Goal: Use online tool/utility: Utilize a website feature to perform a specific function

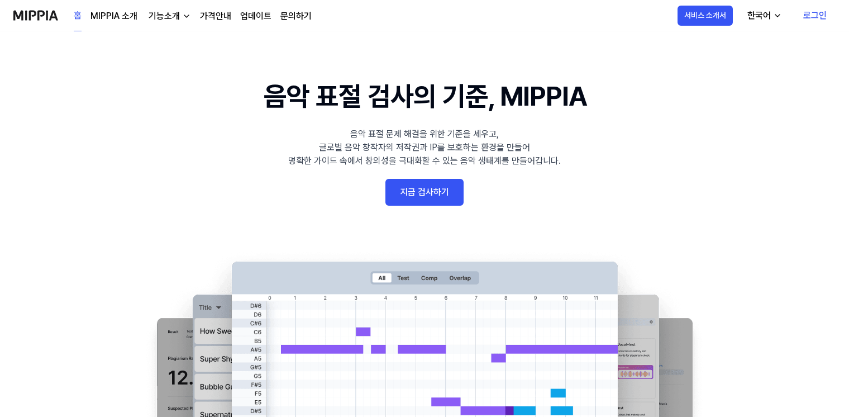
click at [809, 15] on link "로그인" at bounding box center [814, 15] width 41 height 31
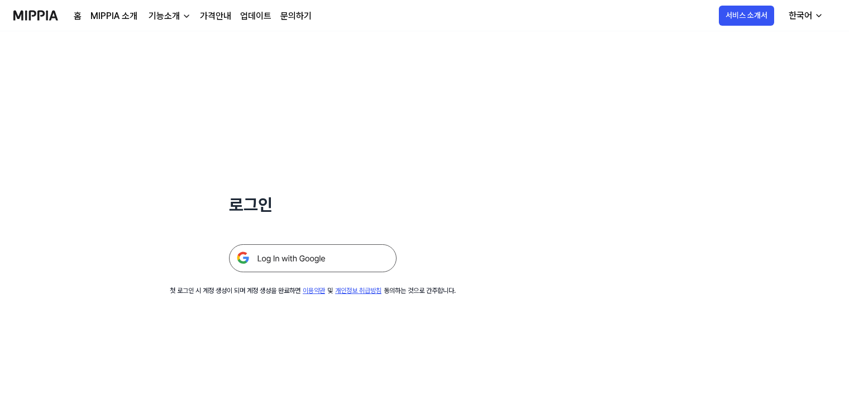
click at [328, 254] on img at bounding box center [313, 258] width 168 height 28
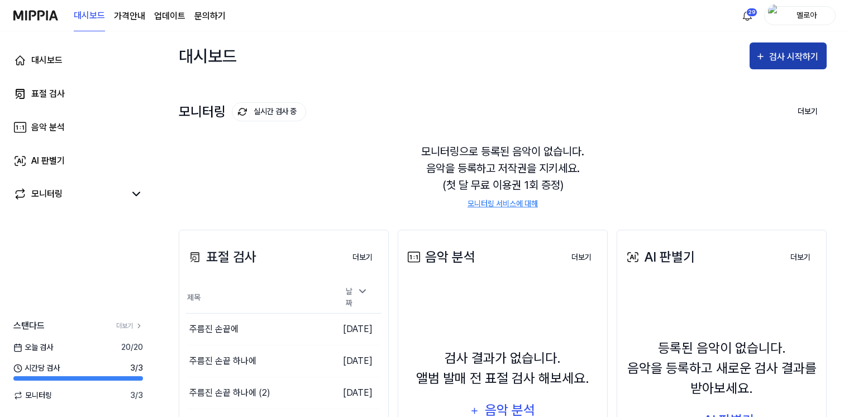
click at [775, 58] on div "검사 시작하기" at bounding box center [795, 57] width 52 height 15
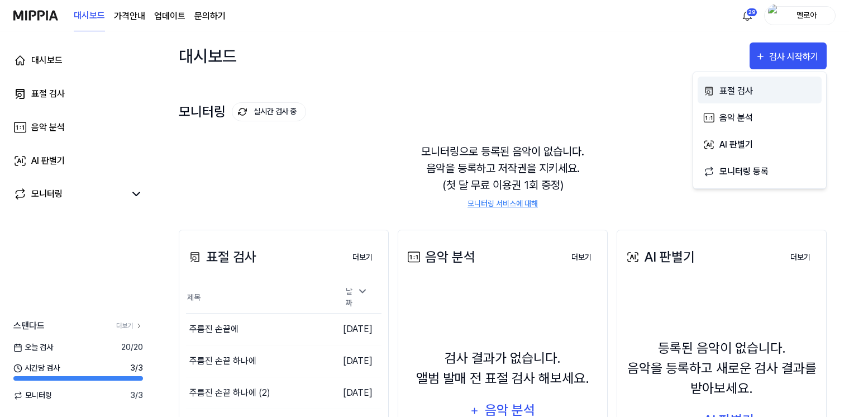
click at [742, 92] on div "표절 검사" at bounding box center [767, 91] width 97 height 15
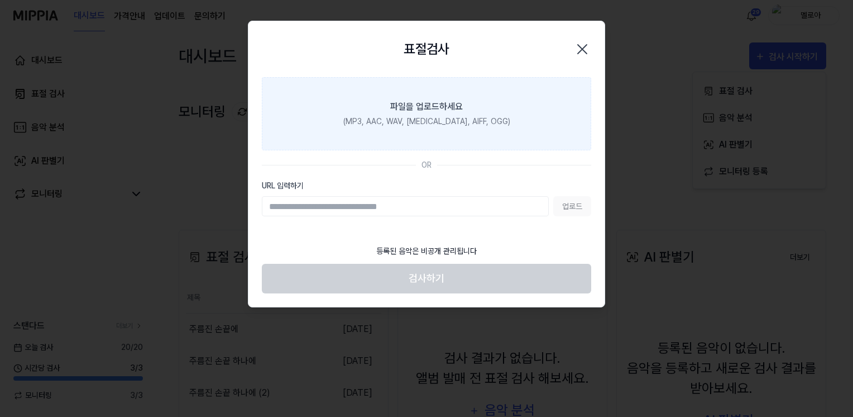
click at [443, 103] on div "파일을 업로드하세요" at bounding box center [426, 106] width 73 height 13
click at [0, 0] on input "파일을 업로드하세요 (MP3, AAC, WAV, [MEDICAL_DATA], AIFF, OGG)" at bounding box center [0, 0] width 0 height 0
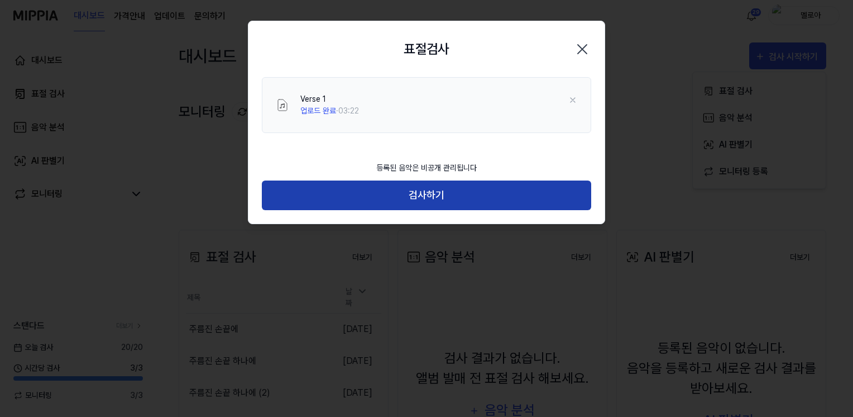
click at [431, 200] on button "검사하기" at bounding box center [427, 195] width 330 height 30
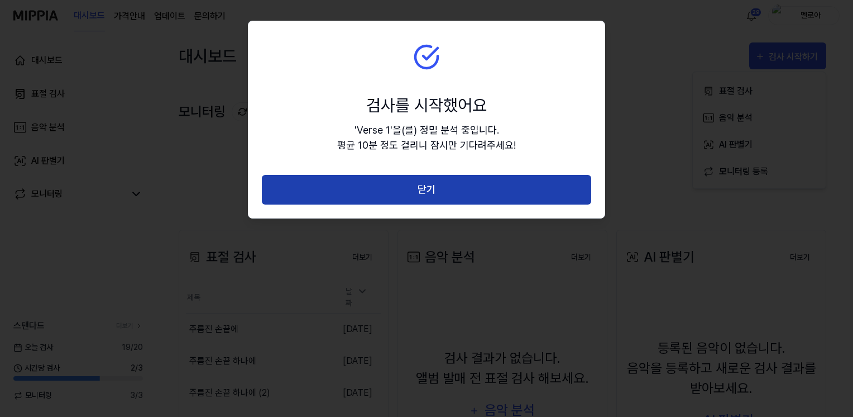
click at [429, 187] on button "닫기" at bounding box center [427, 190] width 330 height 30
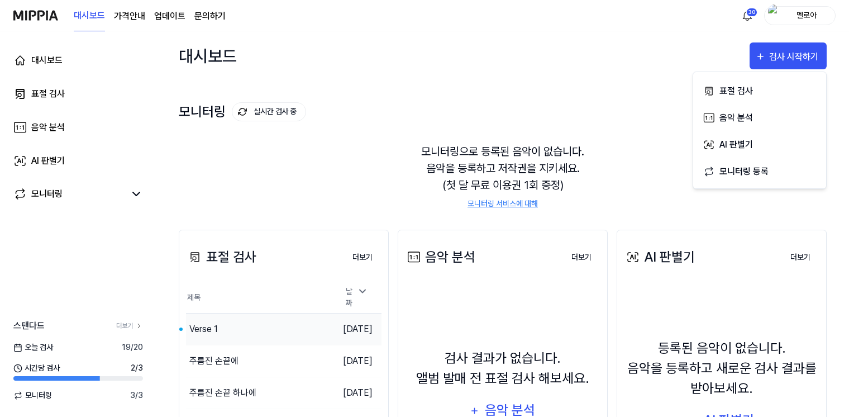
click at [229, 325] on div "Verse 1" at bounding box center [259, 328] width 146 height 31
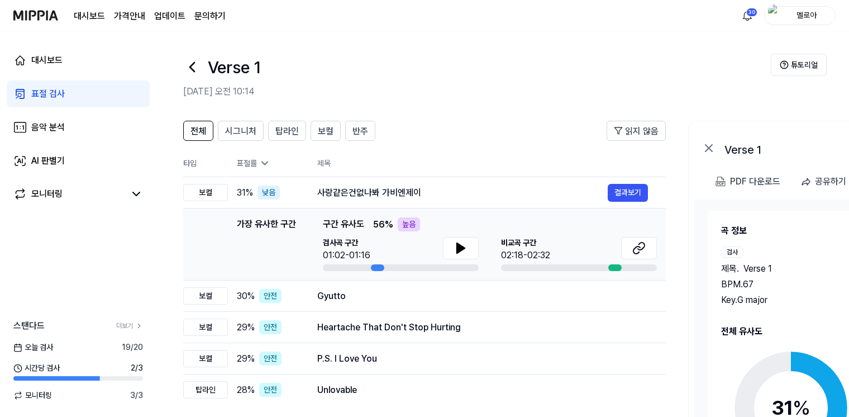
click at [741, 275] on div "제목 . Verse 1 BPM. 67 Key. G major" at bounding box center [787, 284] width 132 height 45
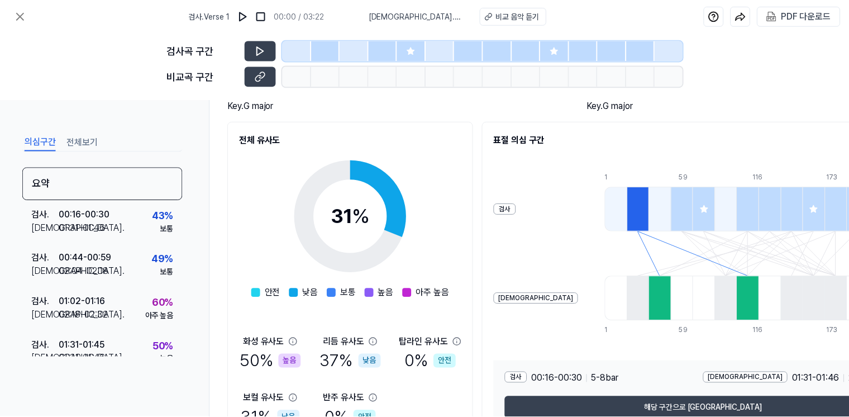
scroll to position [168, 0]
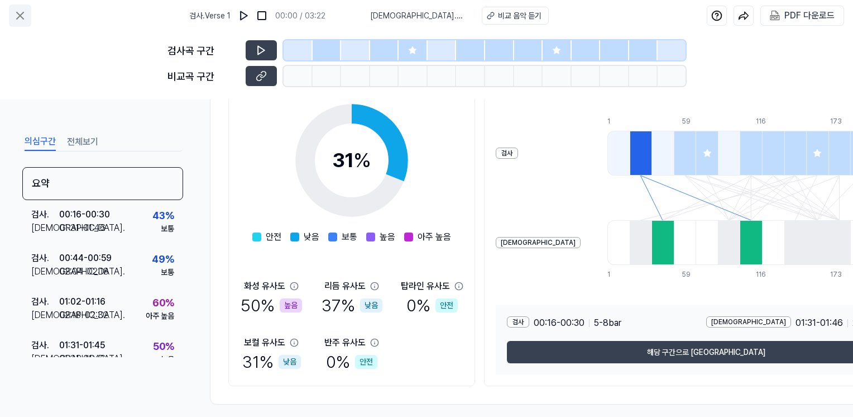
click at [18, 15] on icon at bounding box center [20, 15] width 7 height 7
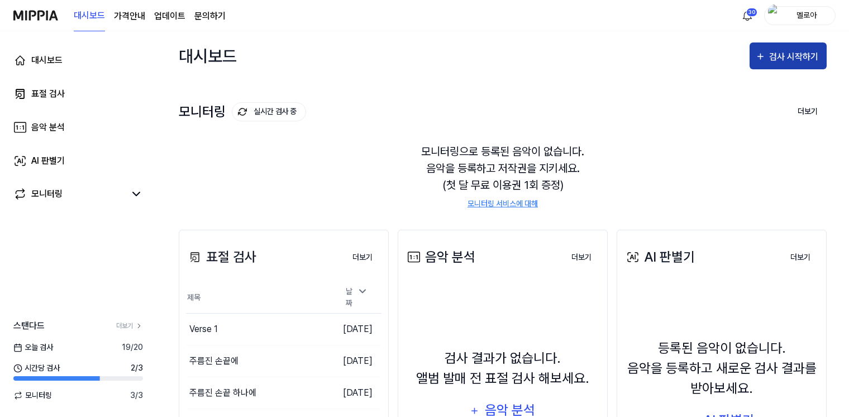
click at [779, 65] on button "검사 시작하기" at bounding box center [787, 55] width 77 height 27
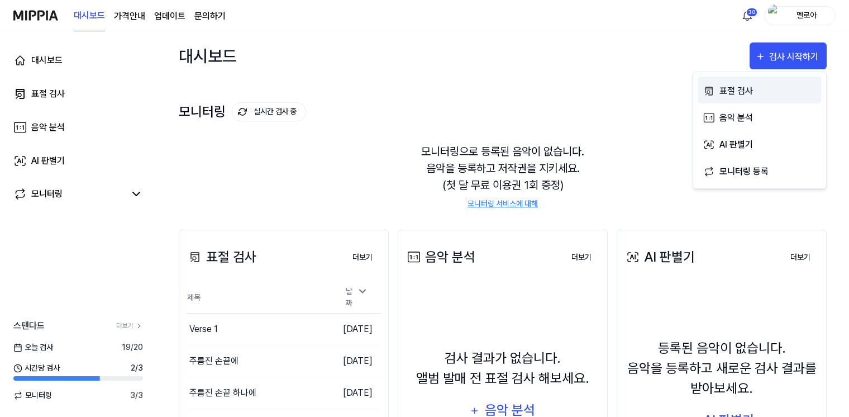
click at [739, 89] on div "표절 검사" at bounding box center [767, 91] width 97 height 15
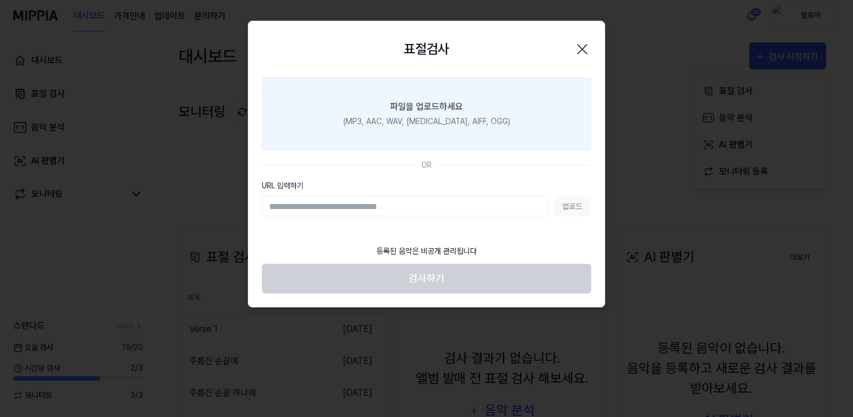
click at [457, 114] on label "파일을 업로드하세요 (MP3, AAC, WAV, [MEDICAL_DATA], AIFF, OGG)" at bounding box center [427, 113] width 330 height 73
click at [0, 0] on input "파일을 업로드하세요 (MP3, AAC, WAV, [MEDICAL_DATA], AIFF, OGG)" at bounding box center [0, 0] width 0 height 0
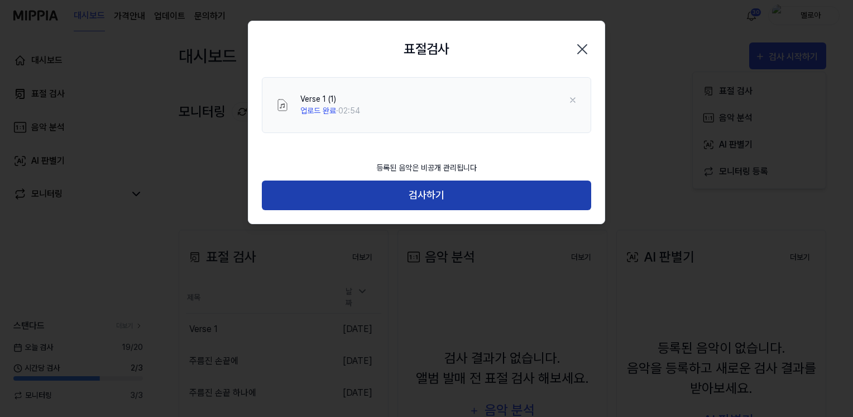
click at [420, 197] on button "검사하기" at bounding box center [427, 195] width 330 height 30
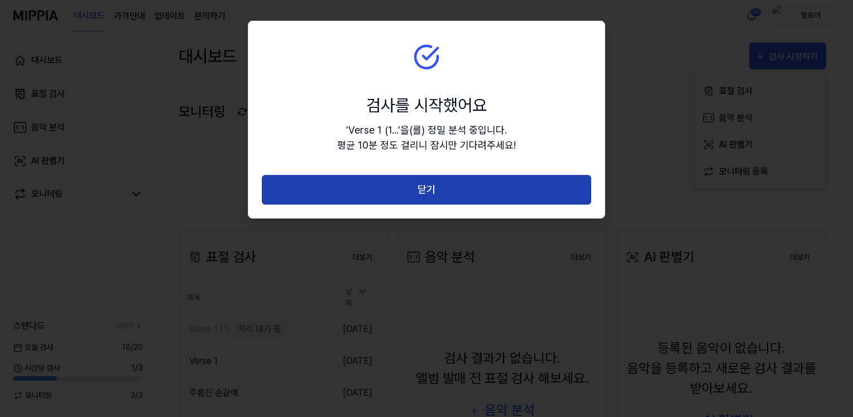
click at [422, 192] on button "닫기" at bounding box center [427, 190] width 330 height 30
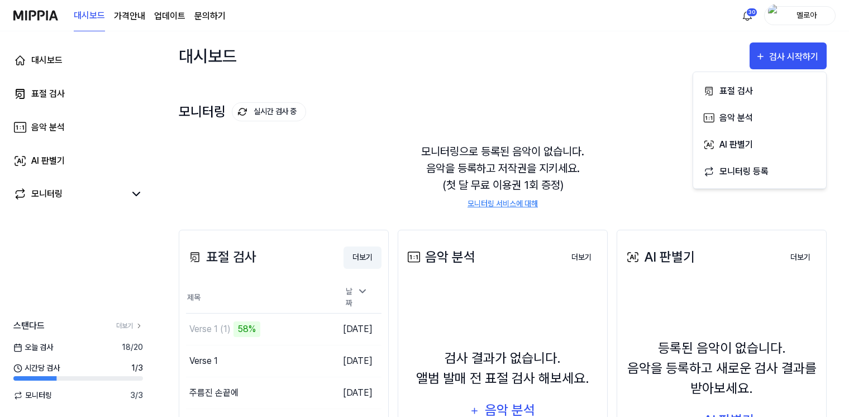
click at [364, 255] on button "더보기" at bounding box center [362, 257] width 38 height 22
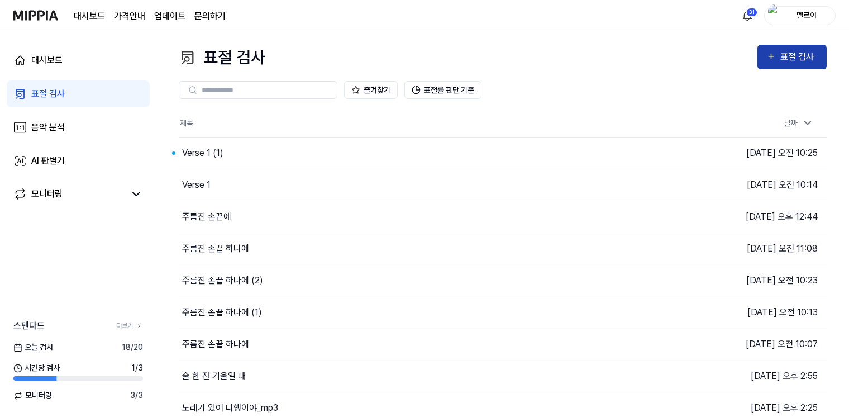
click at [800, 64] on div "표절 검사" at bounding box center [798, 57] width 37 height 15
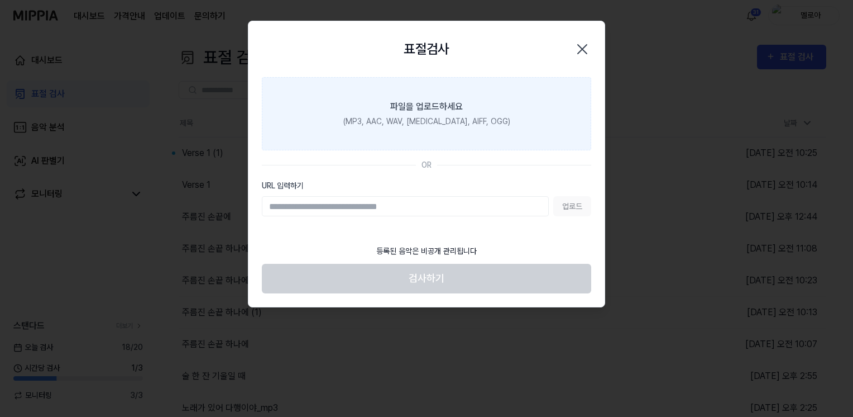
click at [410, 122] on div "(MP3, AAC, WAV, [MEDICAL_DATA], AIFF, OGG)" at bounding box center [426, 122] width 167 height 12
click at [0, 0] on input "파일을 업로드하세요 (MP3, AAC, WAV, [MEDICAL_DATA], AIFF, OGG)" at bounding box center [0, 0] width 0 height 0
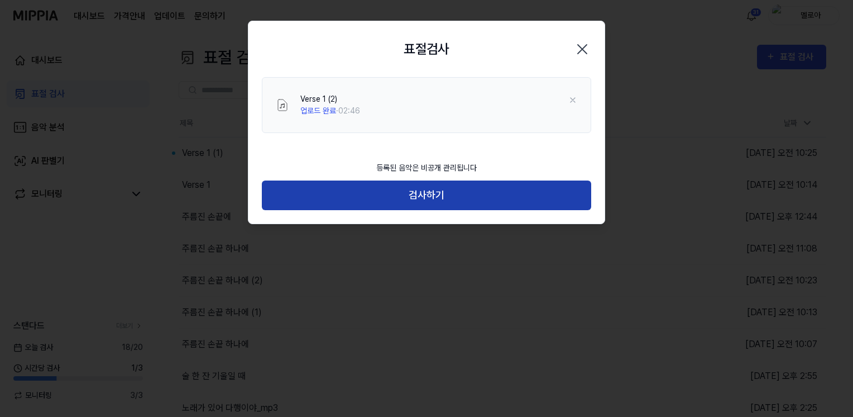
drag, startPoint x: 438, startPoint y: 194, endPoint x: 437, endPoint y: 189, distance: 5.7
click at [438, 193] on button "검사하기" at bounding box center [427, 195] width 330 height 30
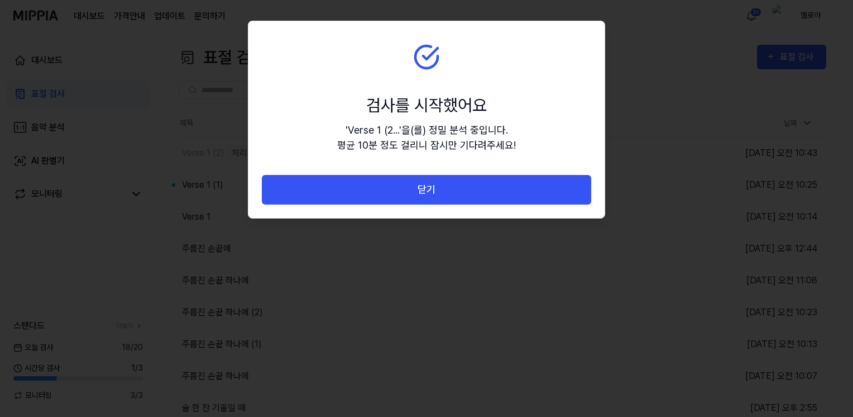
click at [437, 189] on button "닫기" at bounding box center [427, 190] width 330 height 30
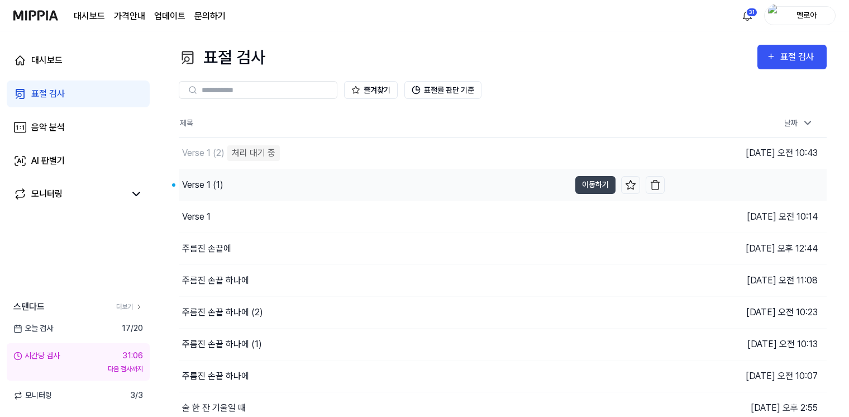
click at [209, 182] on div "Verse 1 (1)" at bounding box center [202, 184] width 41 height 13
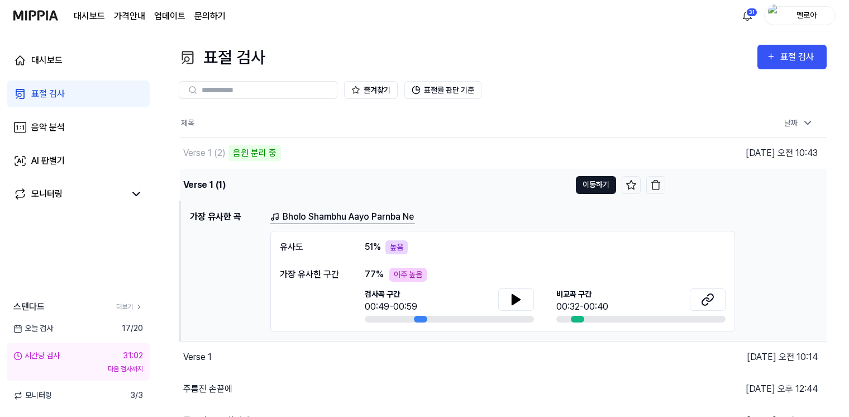
click at [590, 183] on button "이동하기" at bounding box center [596, 185] width 40 height 18
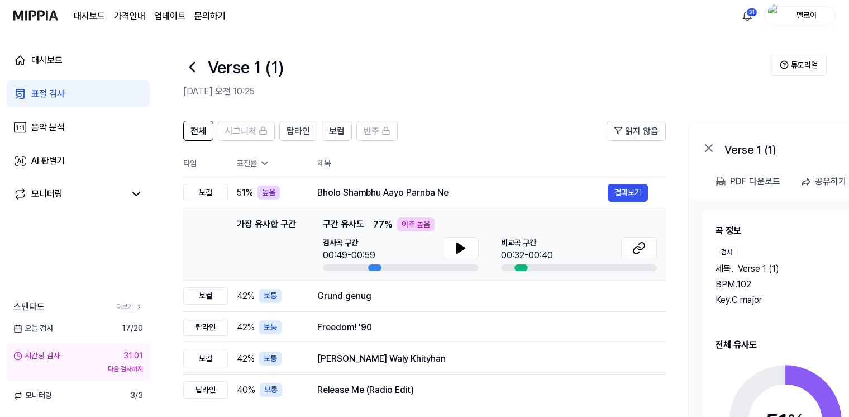
click at [800, 283] on div "BPM. 102" at bounding box center [785, 284] width 140 height 13
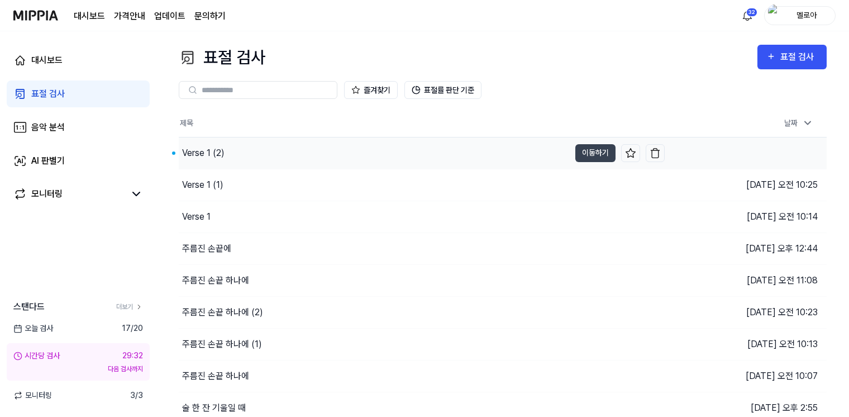
click at [208, 153] on div "Verse 1 (2)" at bounding box center [203, 152] width 42 height 13
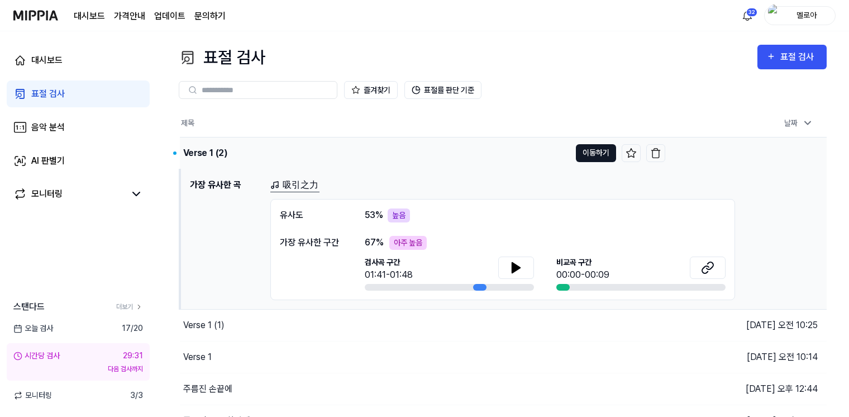
click at [586, 151] on button "이동하기" at bounding box center [596, 153] width 40 height 18
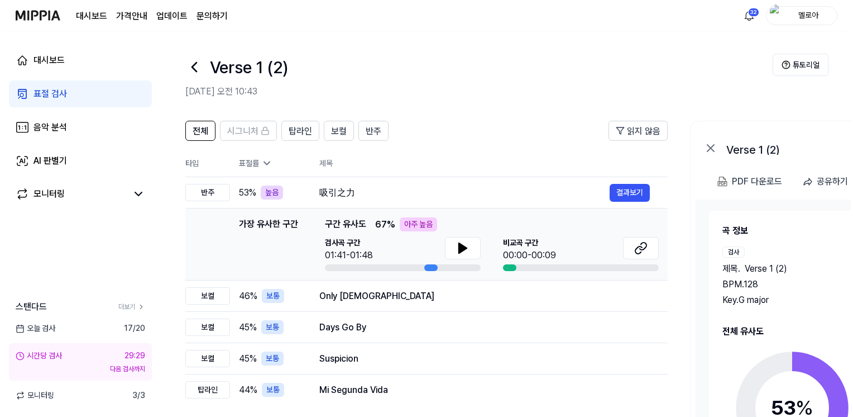
scroll to position [18, 0]
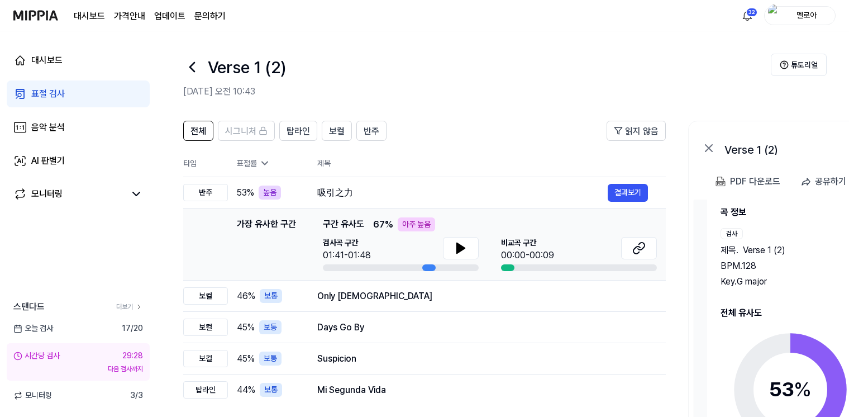
click at [771, 287] on div "Key. G major" at bounding box center [786, 281] width 132 height 13
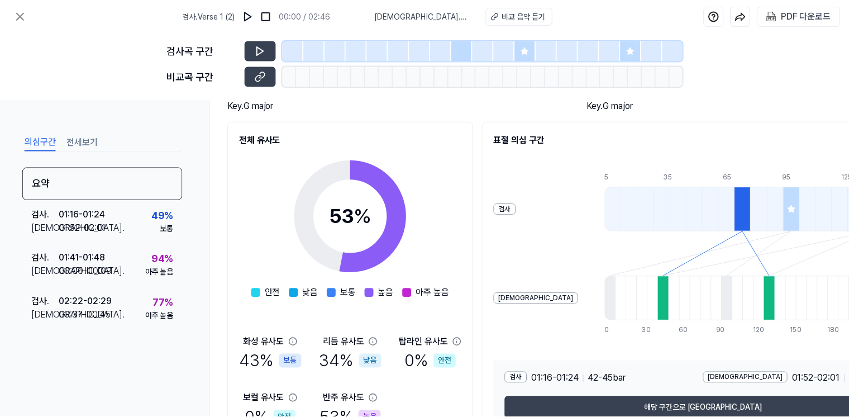
scroll to position [168, 0]
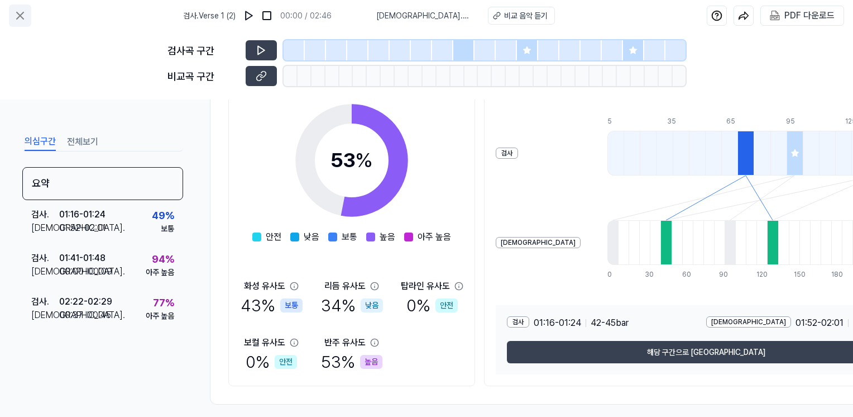
click at [22, 16] on icon at bounding box center [19, 15] width 13 height 13
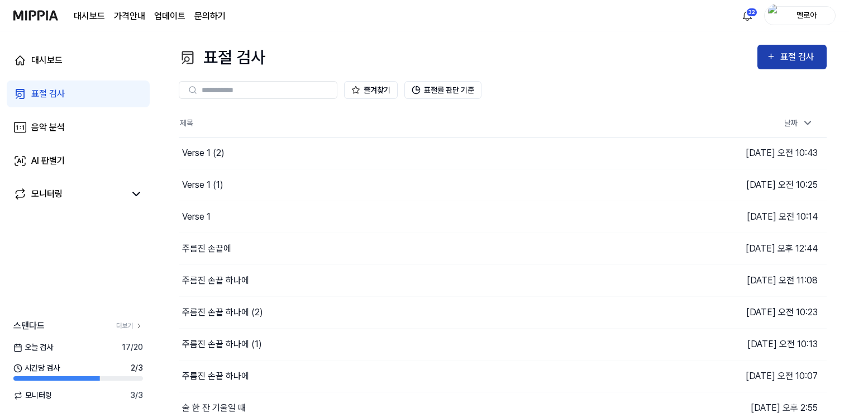
click at [798, 58] on div "표절 검사" at bounding box center [798, 57] width 37 height 15
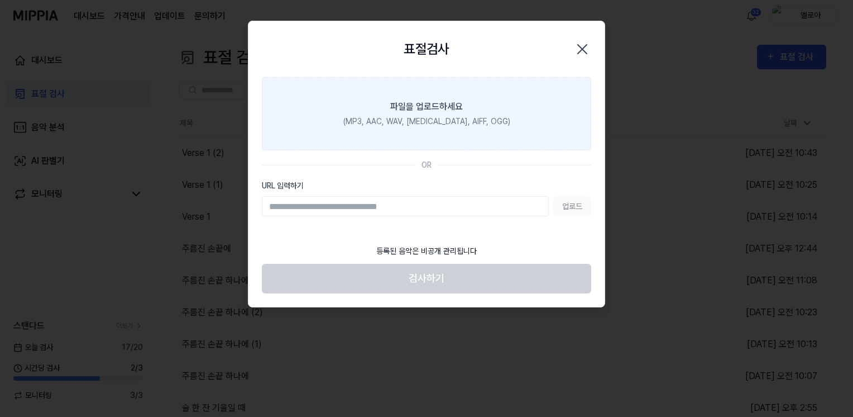
click at [467, 114] on label "파일을 업로드하세요 (MP3, AAC, WAV, [MEDICAL_DATA], AIFF, OGG)" at bounding box center [427, 113] width 330 height 73
click at [0, 0] on input "파일을 업로드하세요 (MP3, AAC, WAV, [MEDICAL_DATA], AIFF, OGG)" at bounding box center [0, 0] width 0 height 0
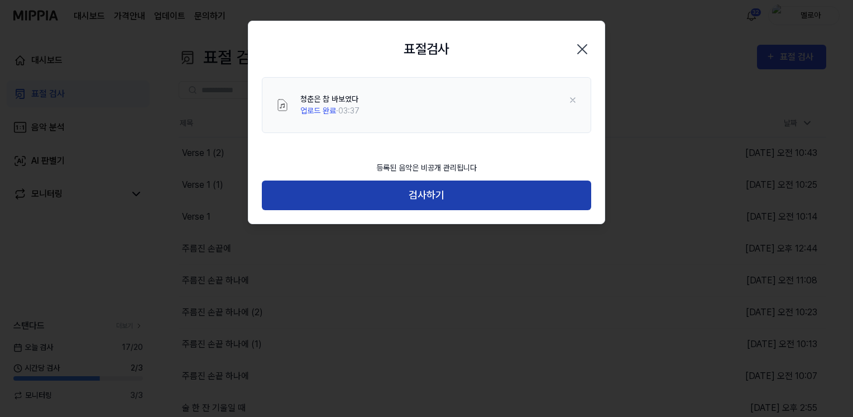
click at [453, 193] on button "검사하기" at bounding box center [427, 195] width 330 height 30
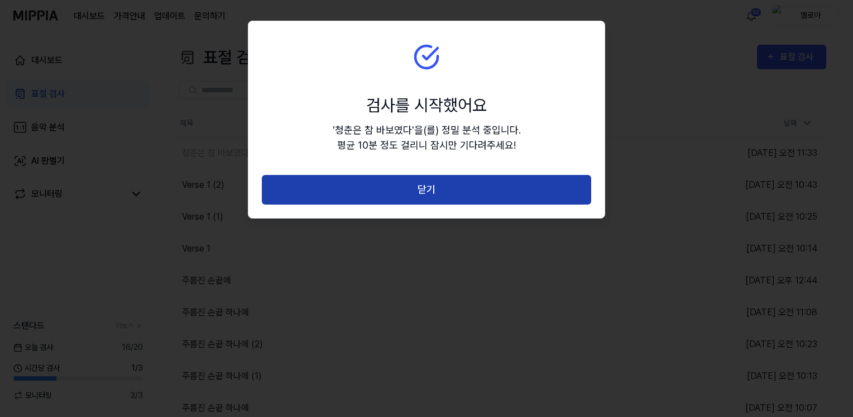
click at [451, 189] on button "닫기" at bounding box center [427, 190] width 330 height 30
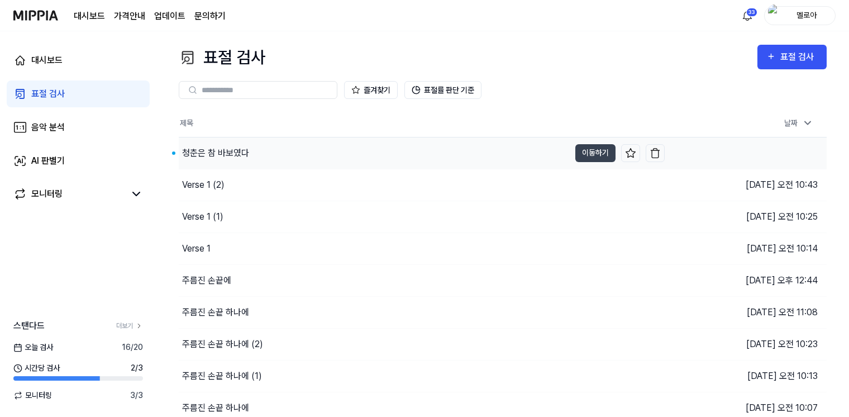
click at [217, 151] on div "청춘은 참 바보였다" at bounding box center [215, 152] width 67 height 13
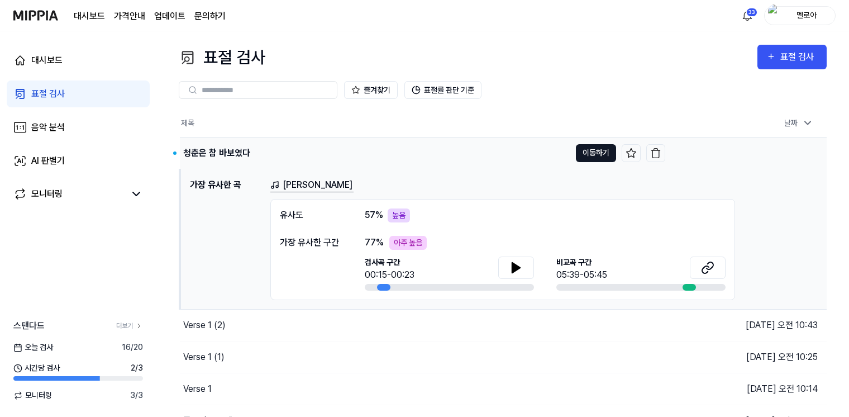
click at [584, 151] on button "이동하기" at bounding box center [596, 153] width 40 height 18
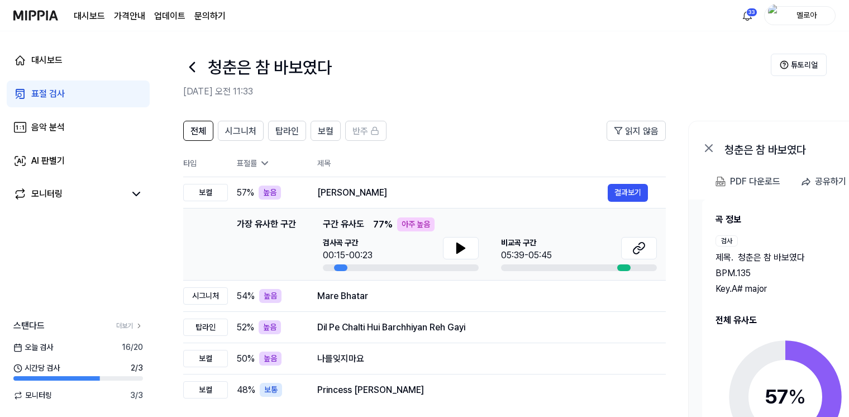
scroll to position [18, 0]
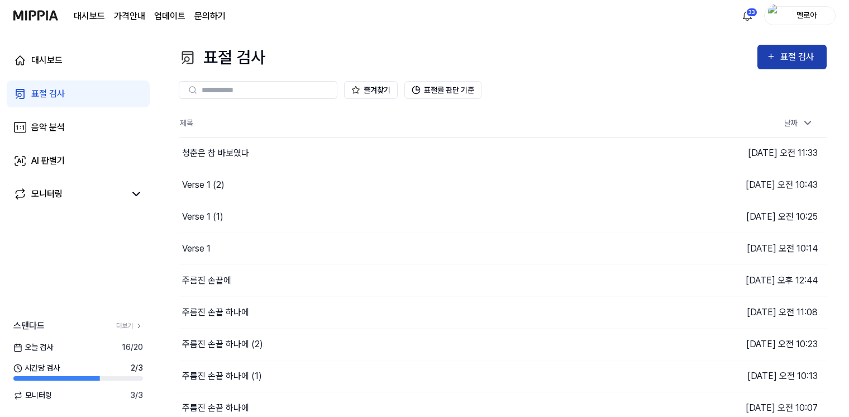
click at [792, 60] on div "표절 검사" at bounding box center [798, 57] width 37 height 15
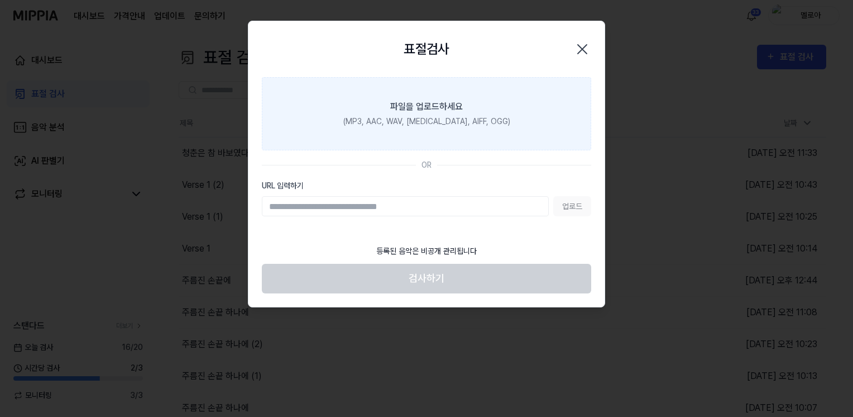
click at [442, 118] on div "(MP3, AAC, WAV, [MEDICAL_DATA], AIFF, OGG)" at bounding box center [426, 122] width 167 height 12
click at [0, 0] on input "파일을 업로드하세요 (MP3, AAC, WAV, [MEDICAL_DATA], AIFF, OGG)" at bounding box center [0, 0] width 0 height 0
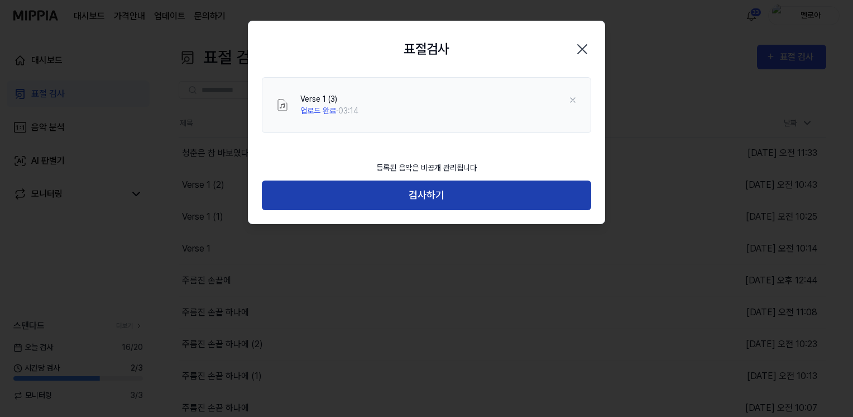
click at [439, 199] on button "검사하기" at bounding box center [427, 195] width 330 height 30
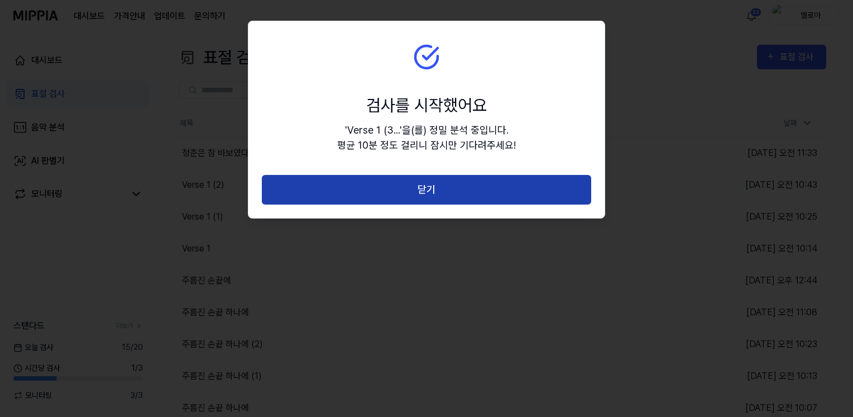
click at [440, 183] on button "닫기" at bounding box center [427, 190] width 330 height 30
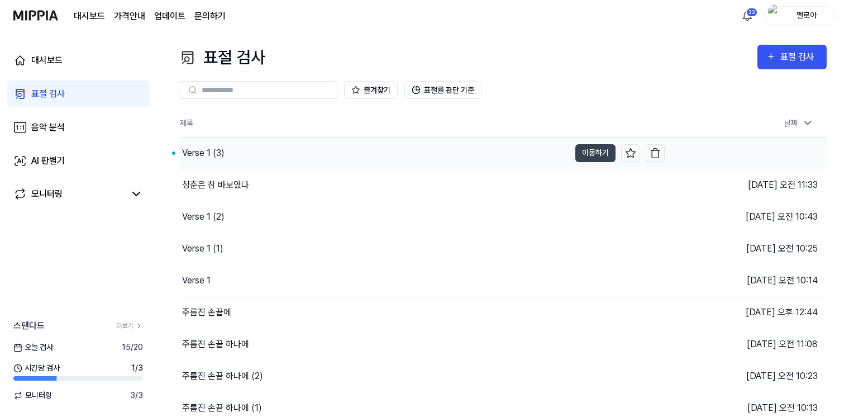
click at [224, 160] on div "Verse 1 (3)" at bounding box center [374, 152] width 391 height 31
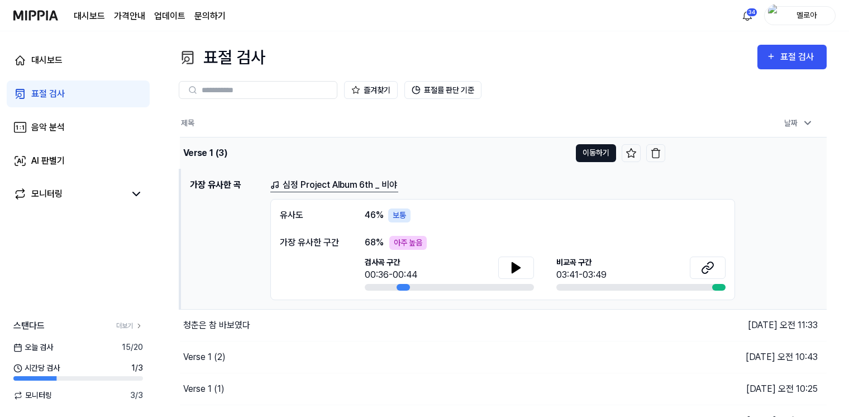
click at [600, 151] on button "이동하기" at bounding box center [596, 153] width 40 height 18
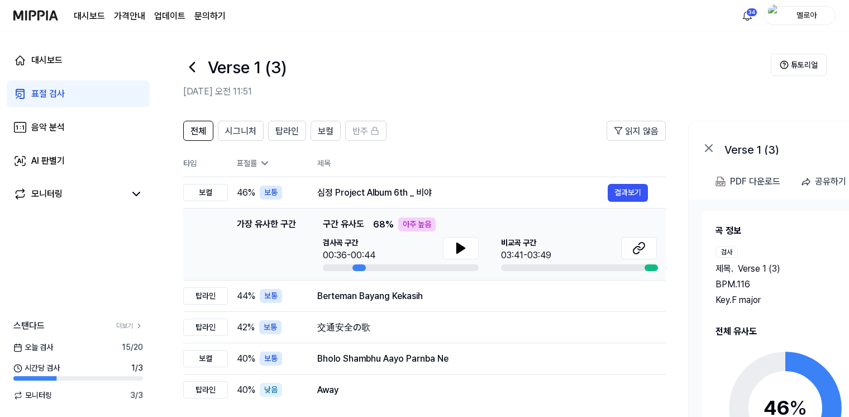
click at [782, 270] on div "제목 . Verse 1 (3)" at bounding box center [784, 268] width 139 height 13
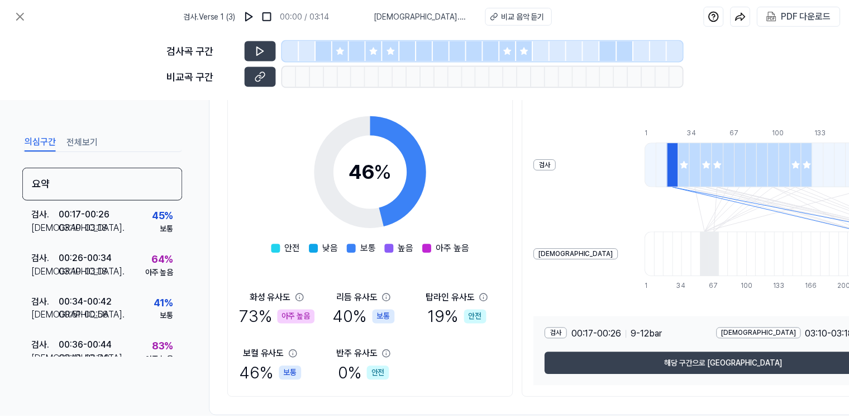
scroll to position [159, 0]
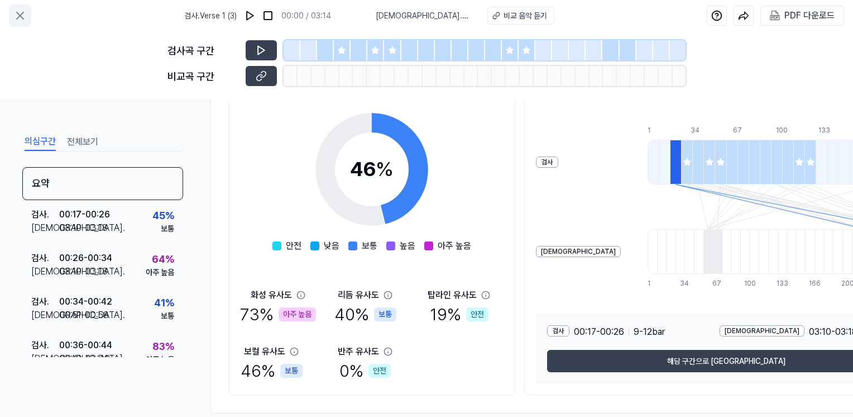
click at [18, 17] on icon at bounding box center [20, 15] width 7 height 7
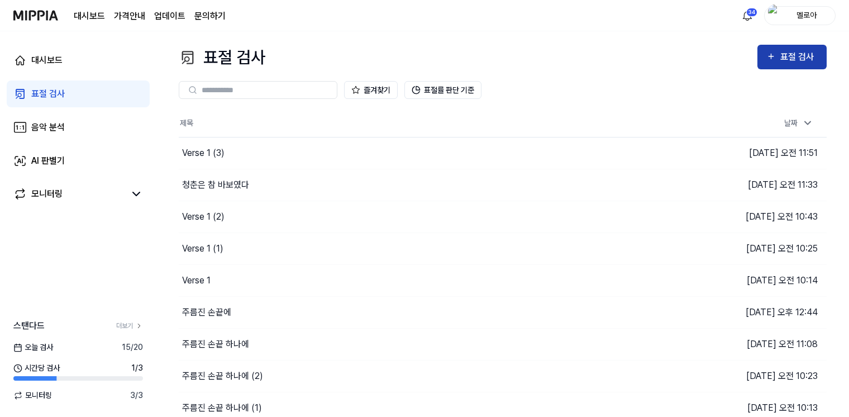
click at [780, 60] on div "표절 검사" at bounding box center [798, 57] width 37 height 15
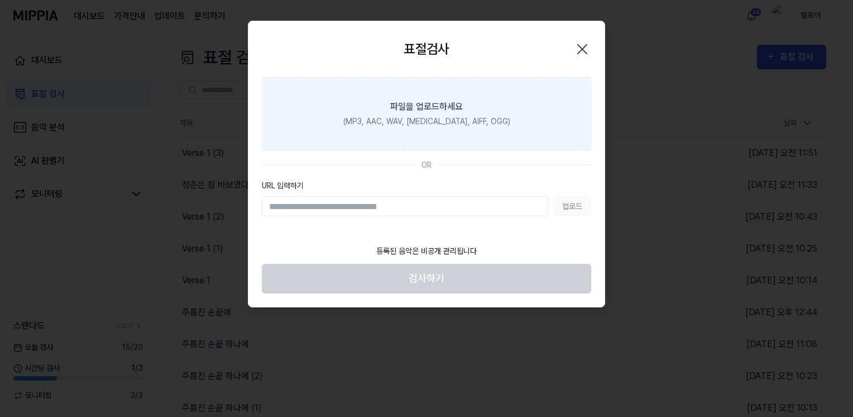
click at [418, 101] on div "파일을 업로드하세요" at bounding box center [426, 106] width 73 height 13
click at [0, 0] on input "파일을 업로드하세요 (MP3, AAC, WAV, [MEDICAL_DATA], AIFF, OGG)" at bounding box center [0, 0] width 0 height 0
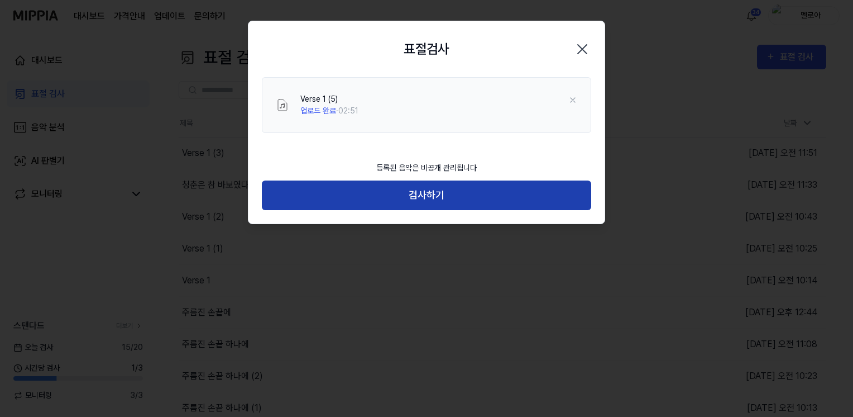
click at [429, 199] on button "검사하기" at bounding box center [427, 195] width 330 height 30
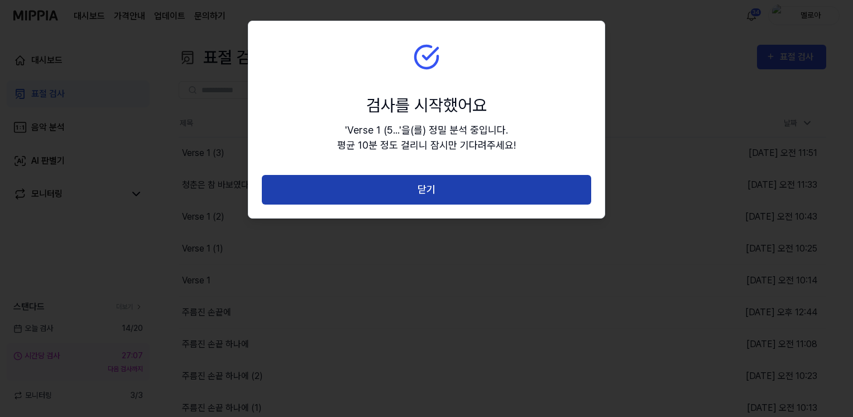
click at [429, 193] on button "닫기" at bounding box center [427, 190] width 330 height 30
